Goal: Information Seeking & Learning: Learn about a topic

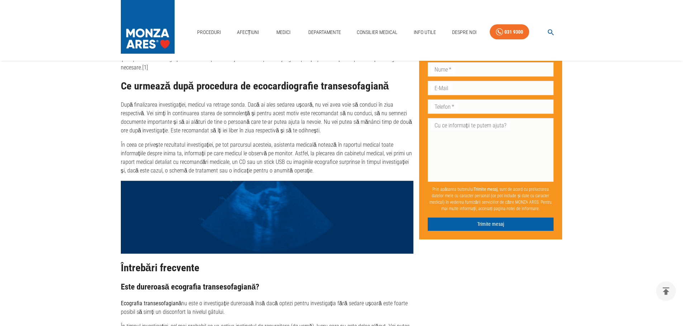
scroll to position [1326, 0]
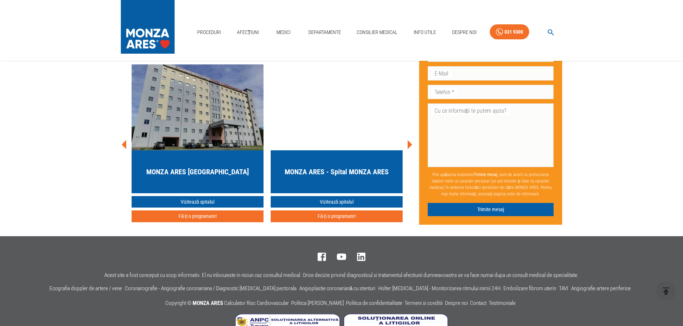
scroll to position [2103, 0]
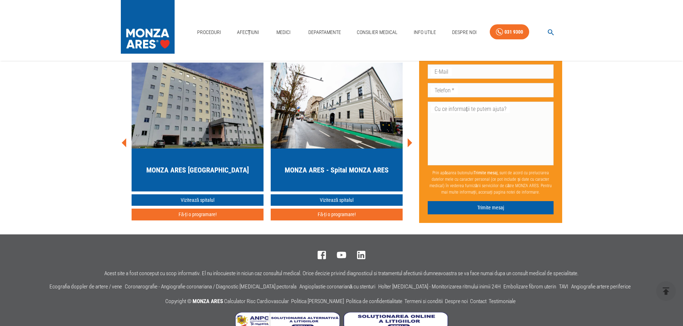
click at [124, 132] on icon at bounding box center [124, 142] width 21 height 21
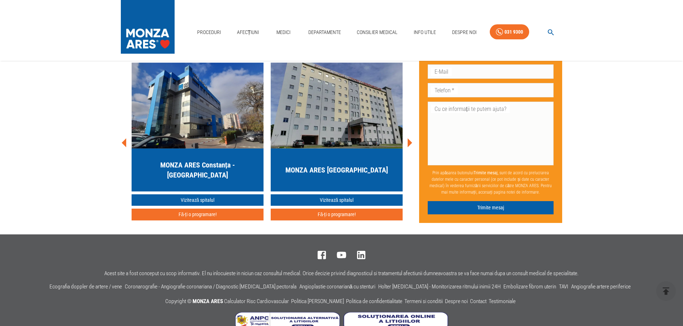
click at [124, 132] on icon at bounding box center [124, 142] width 21 height 21
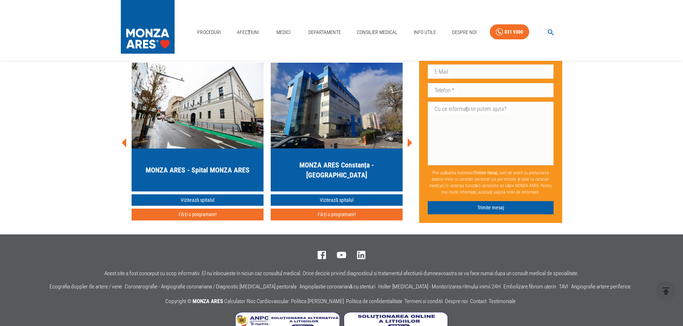
click at [124, 132] on icon at bounding box center [124, 142] width 21 height 21
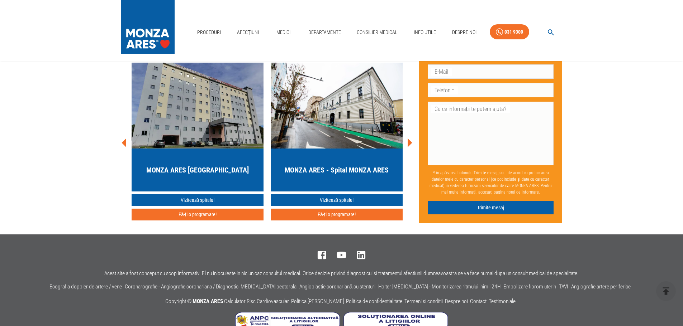
click at [123, 138] on icon at bounding box center [123, 142] width 5 height 9
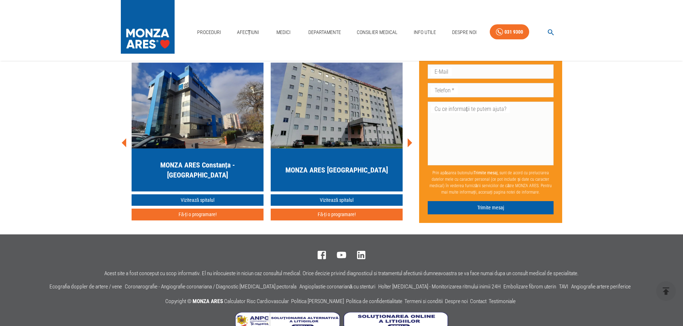
click at [123, 138] on icon at bounding box center [123, 142] width 5 height 9
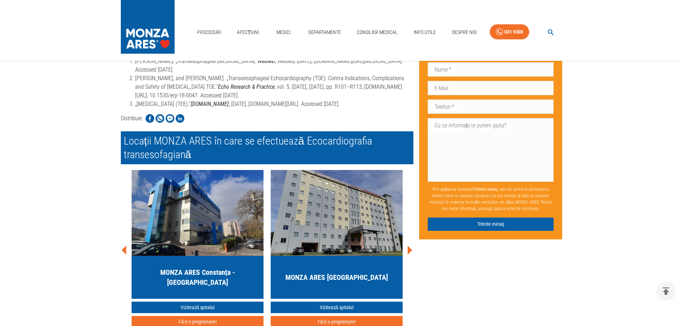
scroll to position [2031, 0]
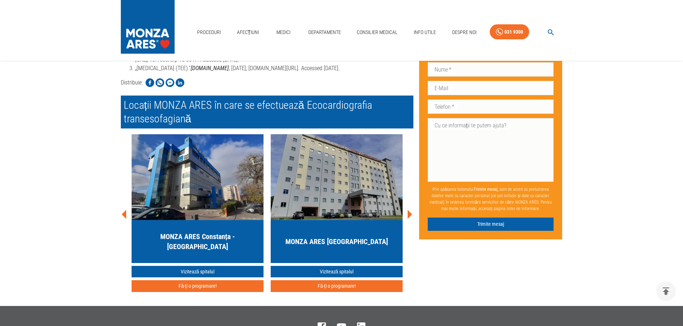
click at [124, 204] on icon at bounding box center [124, 214] width 21 height 21
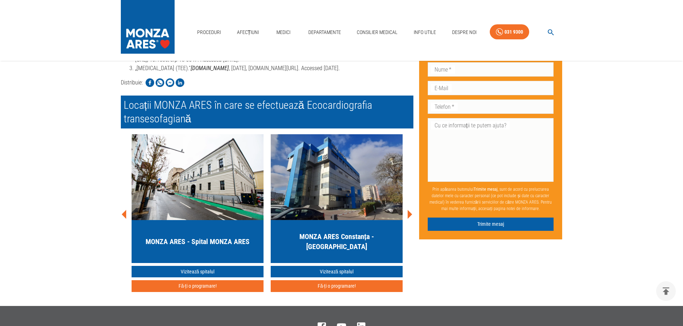
click at [124, 204] on icon at bounding box center [124, 214] width 21 height 21
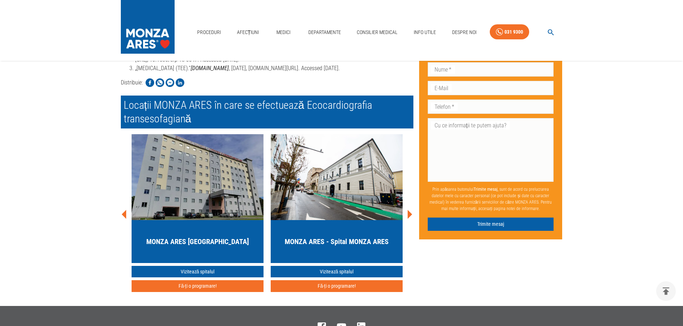
click at [122, 204] on icon at bounding box center [124, 214] width 21 height 21
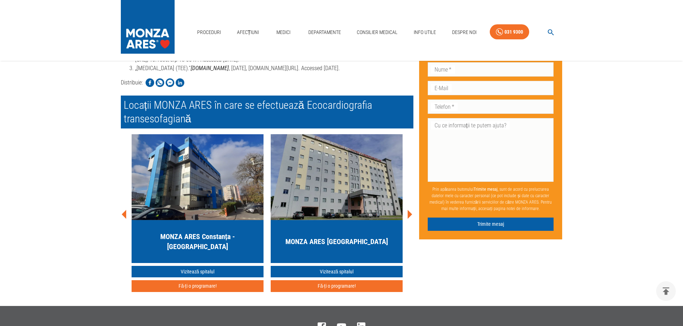
click at [122, 204] on icon at bounding box center [124, 214] width 21 height 21
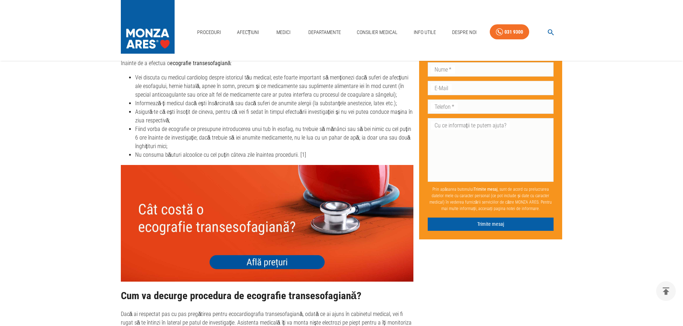
scroll to position [956, 0]
